Goal: Find specific page/section: Find specific page/section

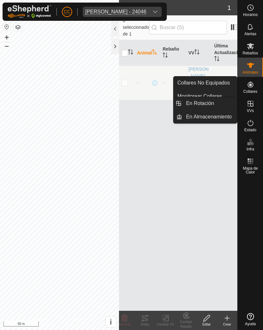
click at [253, 88] on icon at bounding box center [250, 85] width 8 height 8
click at [258, 92] on div "Collares" at bounding box center [249, 86] width 25 height 19
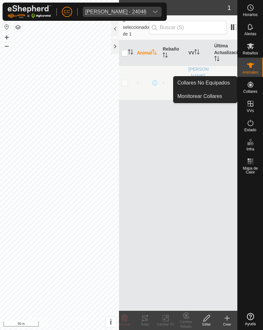
click at [254, 91] on span "Collares" at bounding box center [250, 92] width 14 height 4
click at [254, 90] on span "Collares" at bounding box center [250, 92] width 14 height 4
click at [214, 12] on header "Animales 1" at bounding box center [178, 7] width 118 height 15
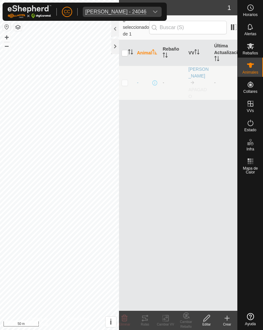
click at [149, 7] on span "[PERSON_NAME] - 24046" at bounding box center [116, 12] width 66 height 10
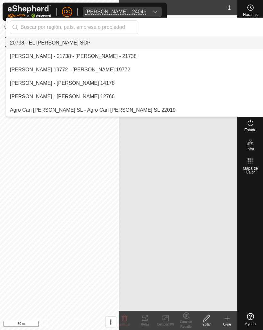
scroll to position [3511, 0]
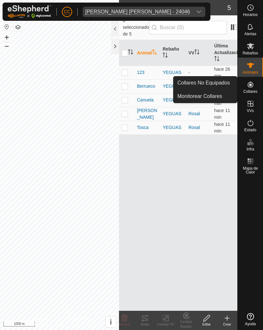
click at [253, 90] on span "Collares" at bounding box center [250, 92] width 14 height 4
click at [224, 84] on span "Collares No Equipados" at bounding box center [203, 83] width 53 height 8
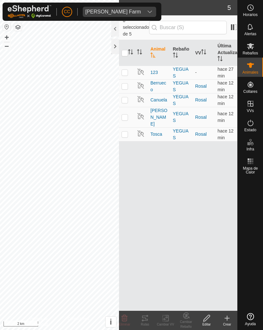
click at [31, 7] on img at bounding box center [30, 11] width 44 height 13
click at [28, 12] on img at bounding box center [30, 11] width 44 height 13
click at [255, 66] on es-animals-svg-icon at bounding box center [250, 65] width 12 height 10
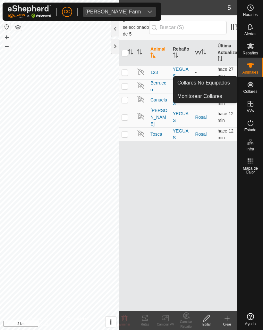
click at [252, 90] on span "Collares" at bounding box center [250, 92] width 14 height 4
click at [248, 88] on es-neckbands-svg-icon at bounding box center [250, 84] width 12 height 10
click at [249, 92] on span "Collares" at bounding box center [250, 92] width 14 height 4
click at [255, 95] on div "Collares" at bounding box center [249, 86] width 25 height 19
click at [252, 88] on es-neckbands-svg-icon at bounding box center [250, 84] width 12 height 10
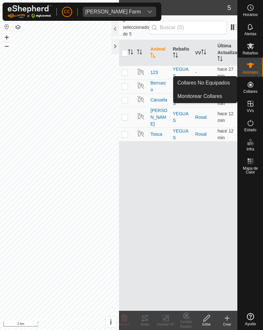
click at [244, 91] on span "Collares" at bounding box center [250, 92] width 14 height 4
click at [248, 86] on icon at bounding box center [250, 85] width 6 height 6
